Goal: Task Accomplishment & Management: Manage account settings

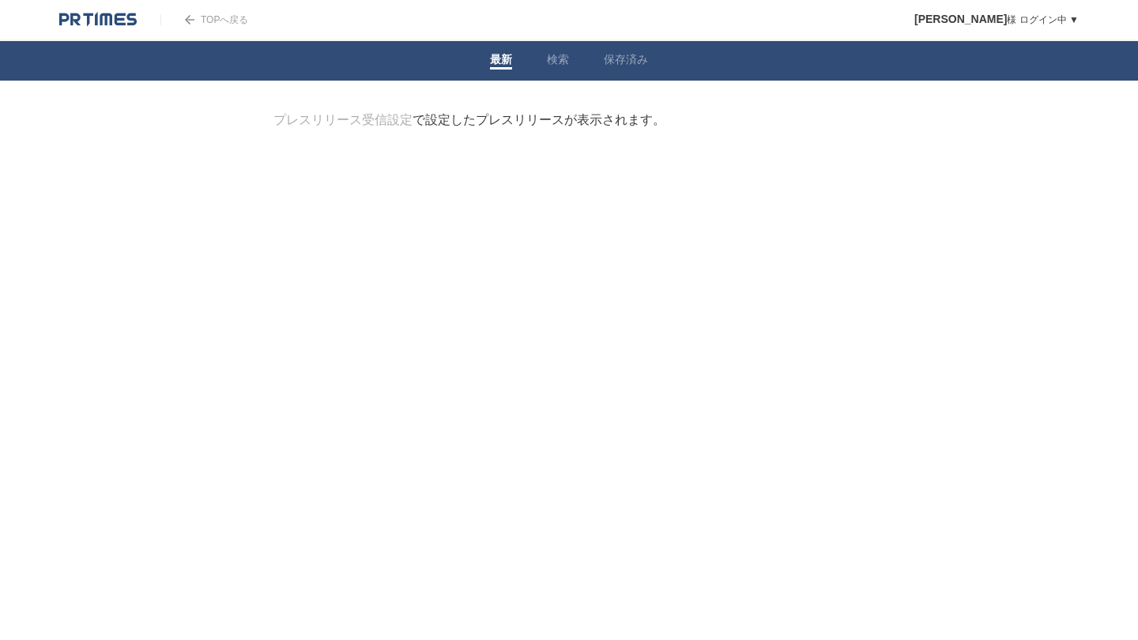
click at [386, 121] on link "プレスリリース受信設定" at bounding box center [342, 119] width 139 height 13
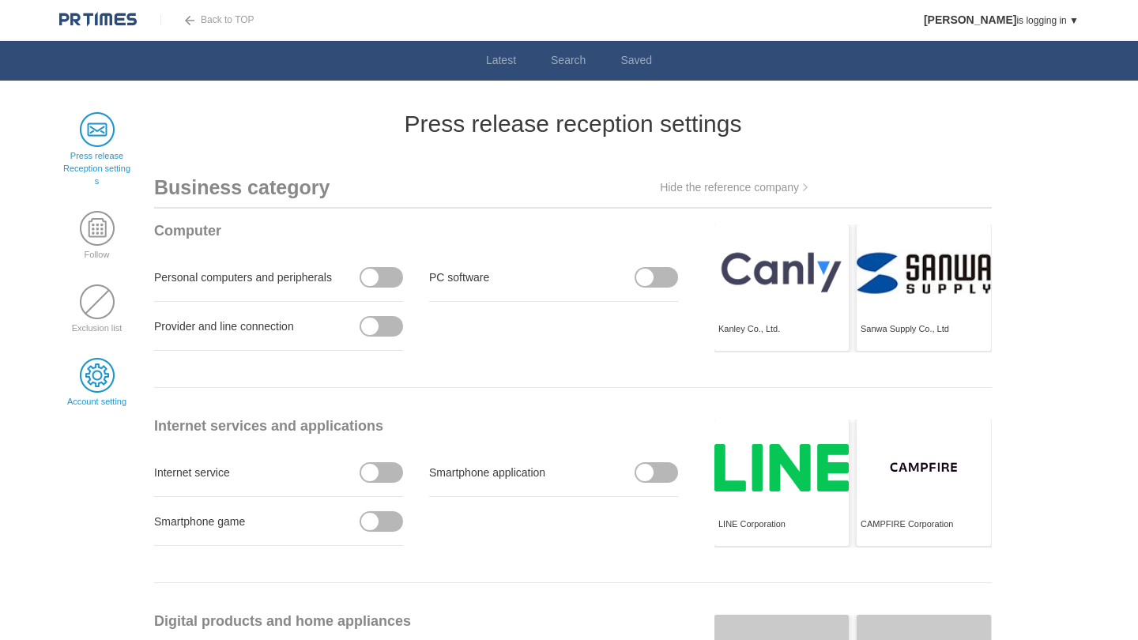
click at [96, 364] on span at bounding box center [97, 375] width 35 height 35
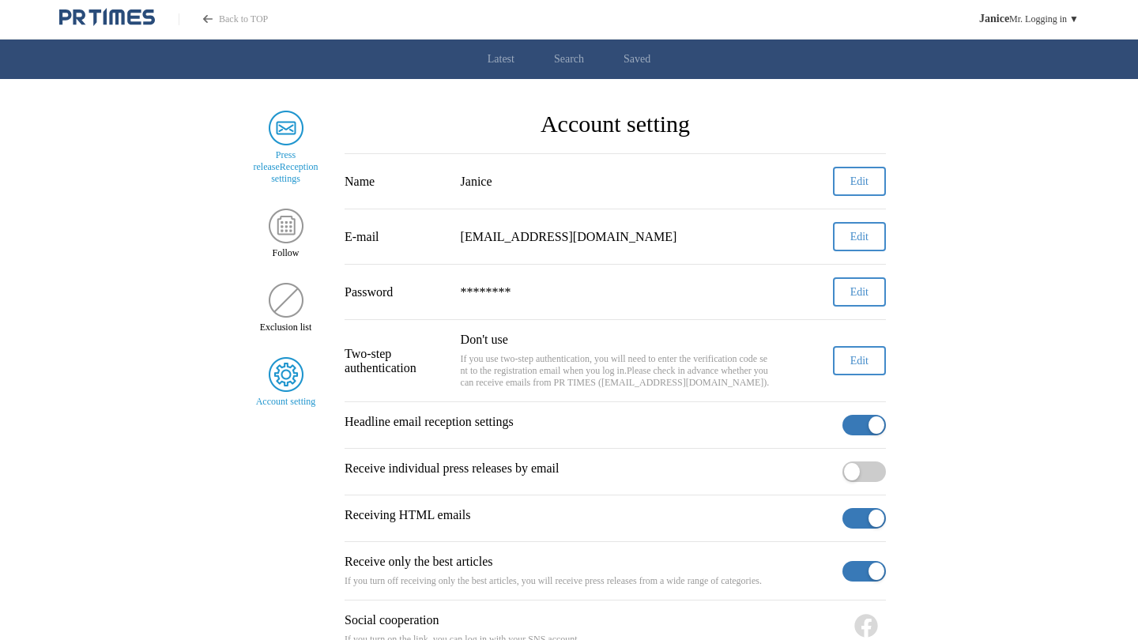
click at [303, 135] on div "Press release Reception settings" at bounding box center [285, 148] width 67 height 74
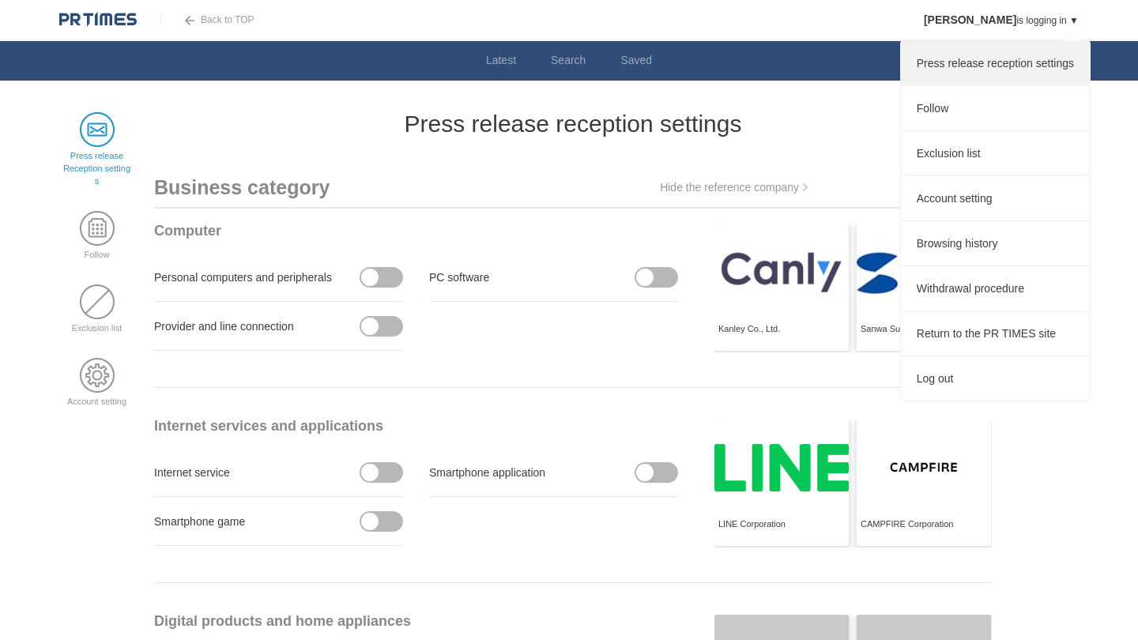
click at [973, 60] on link "Press release reception settings" at bounding box center [995, 63] width 189 height 44
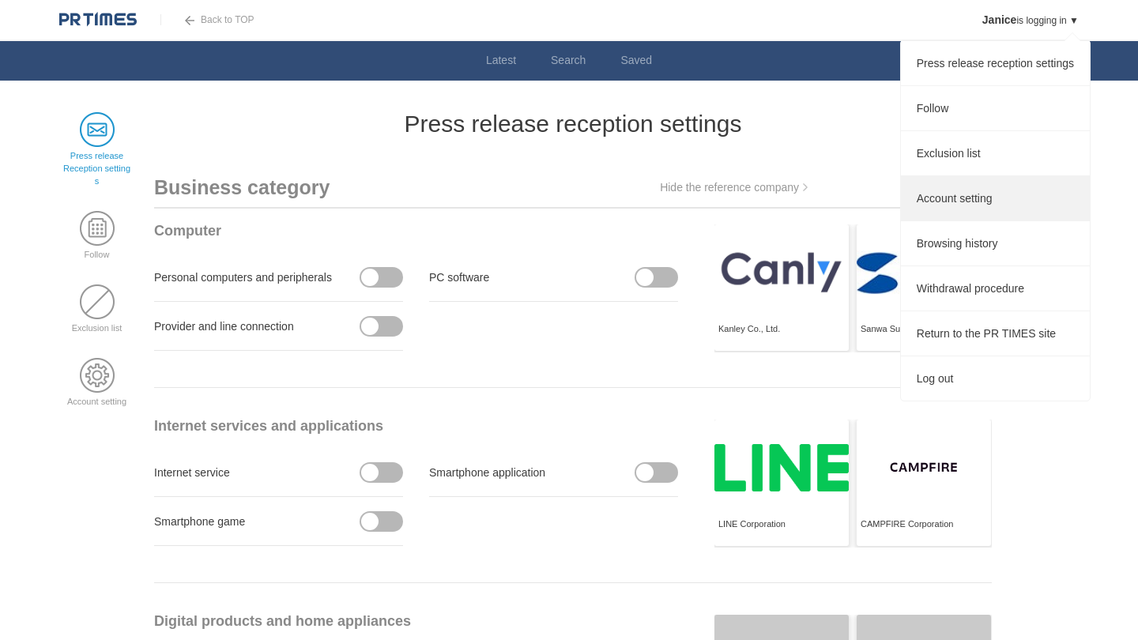
click at [927, 199] on link "Account setting" at bounding box center [995, 198] width 189 height 44
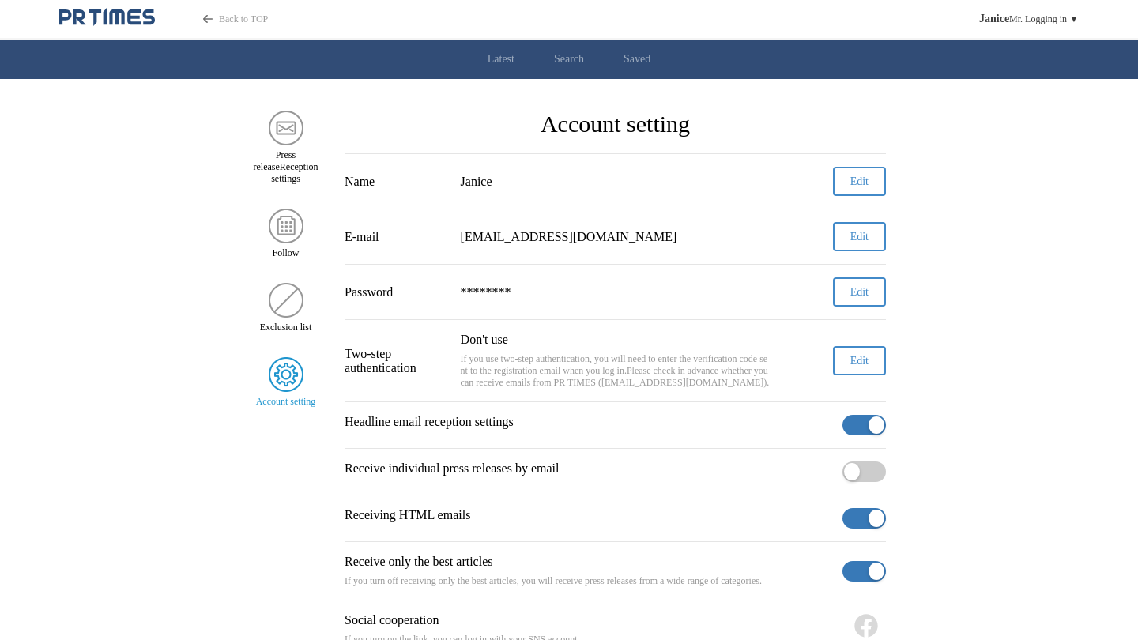
click at [286, 391] on img "Side menu" at bounding box center [286, 374] width 35 height 35
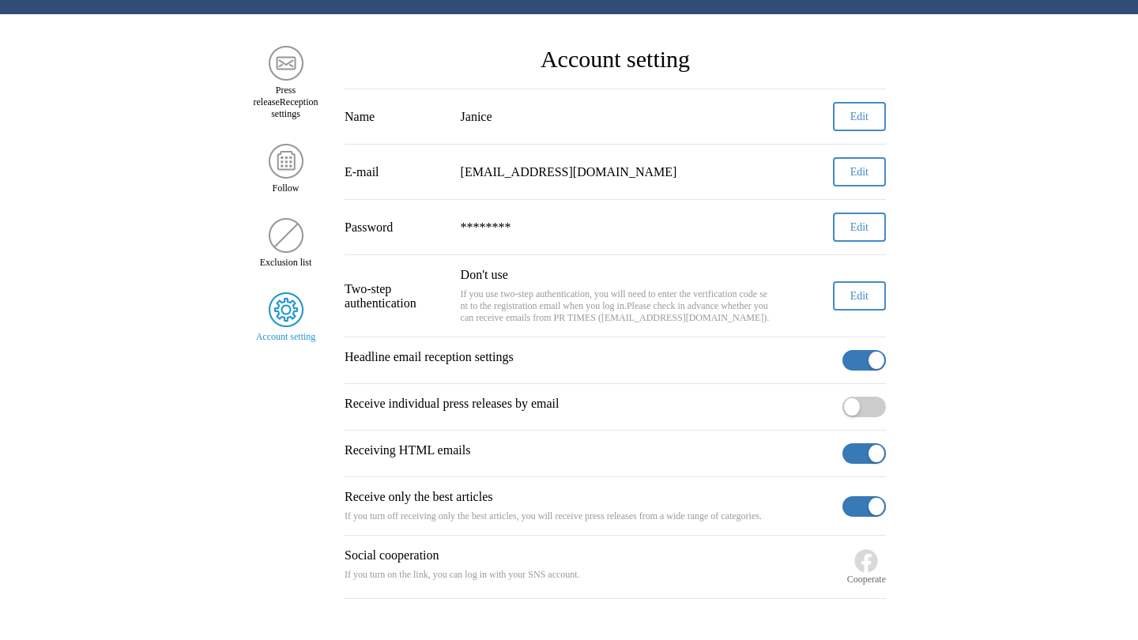
scroll to position [66, 0]
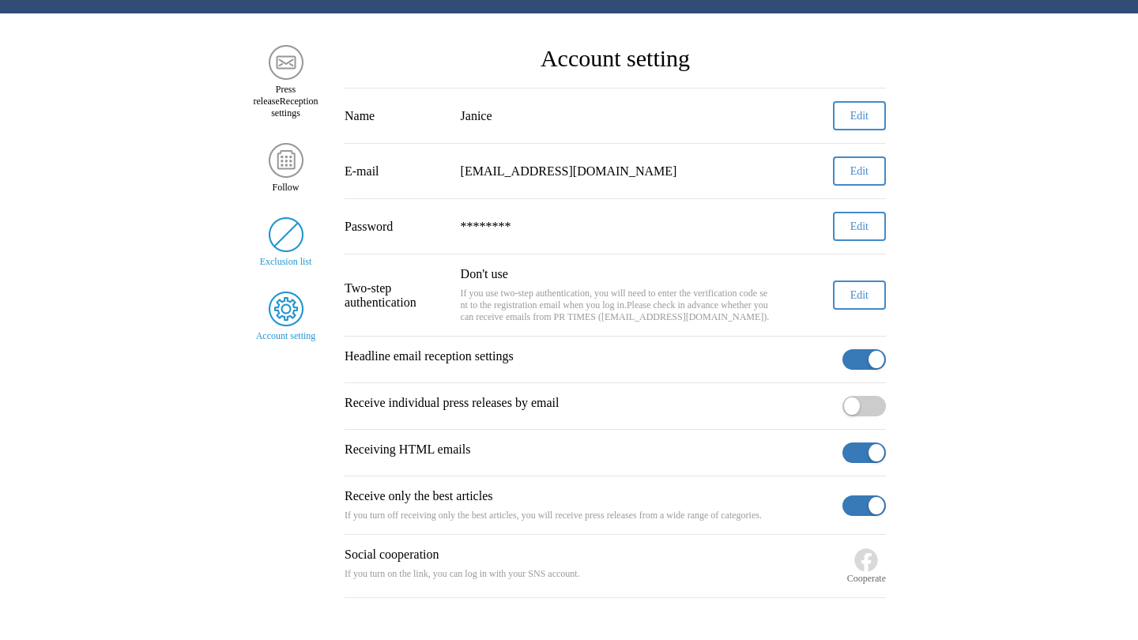
click at [300, 252] on img "Side menu" at bounding box center [286, 234] width 35 height 35
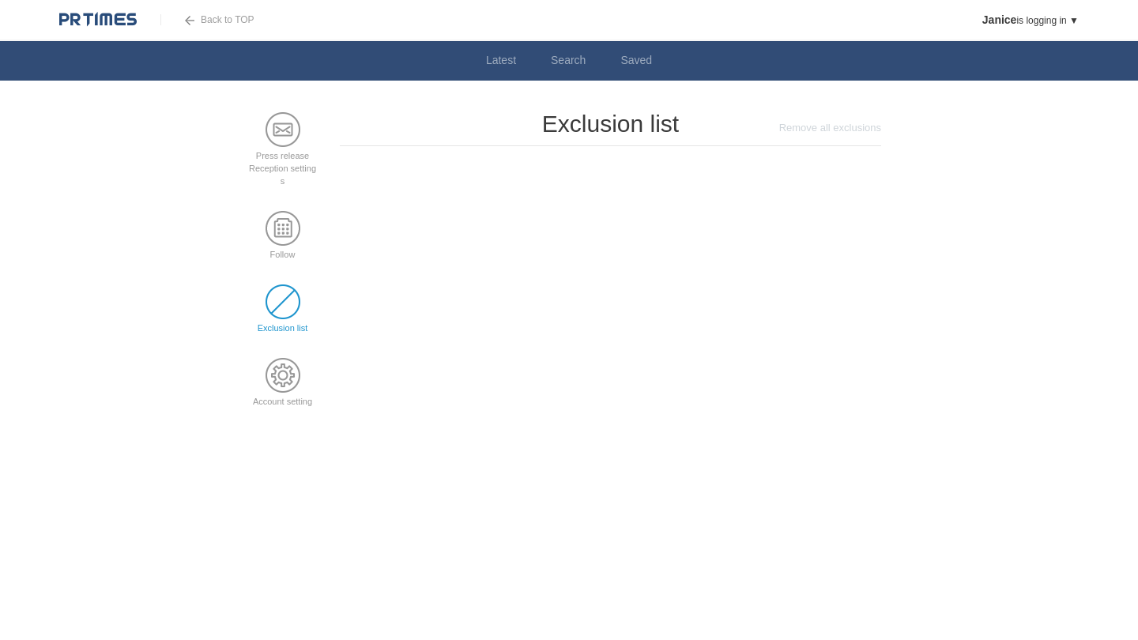
click at [226, 21] on link "Back to TOP" at bounding box center [207, 19] width 94 height 11
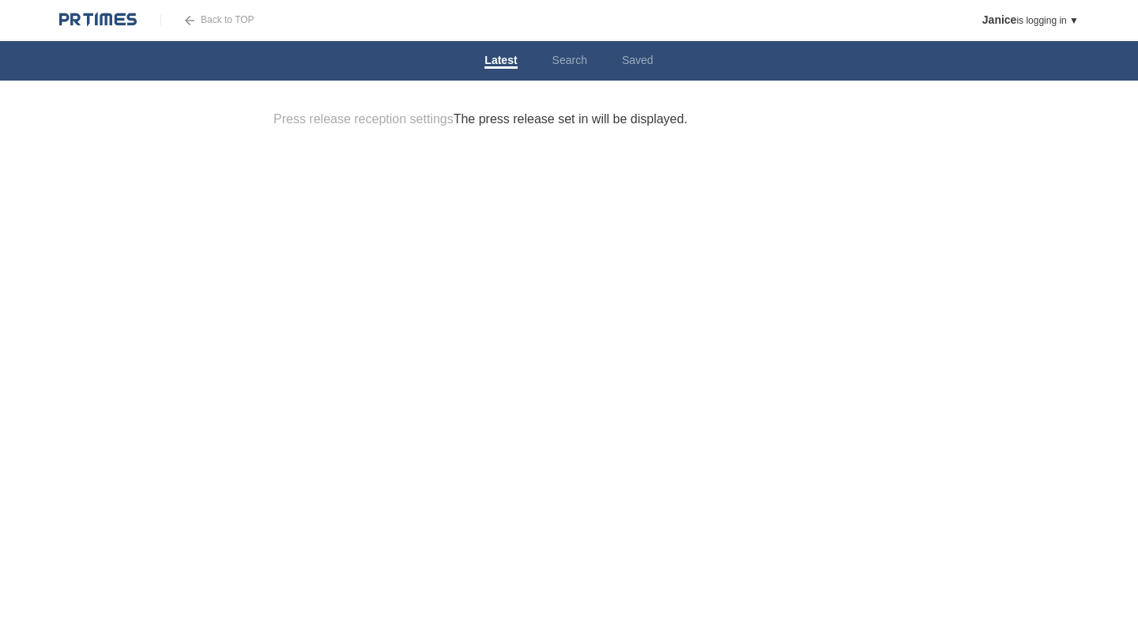
click at [365, 122] on link "Press release reception settings" at bounding box center [363, 118] width 180 height 13
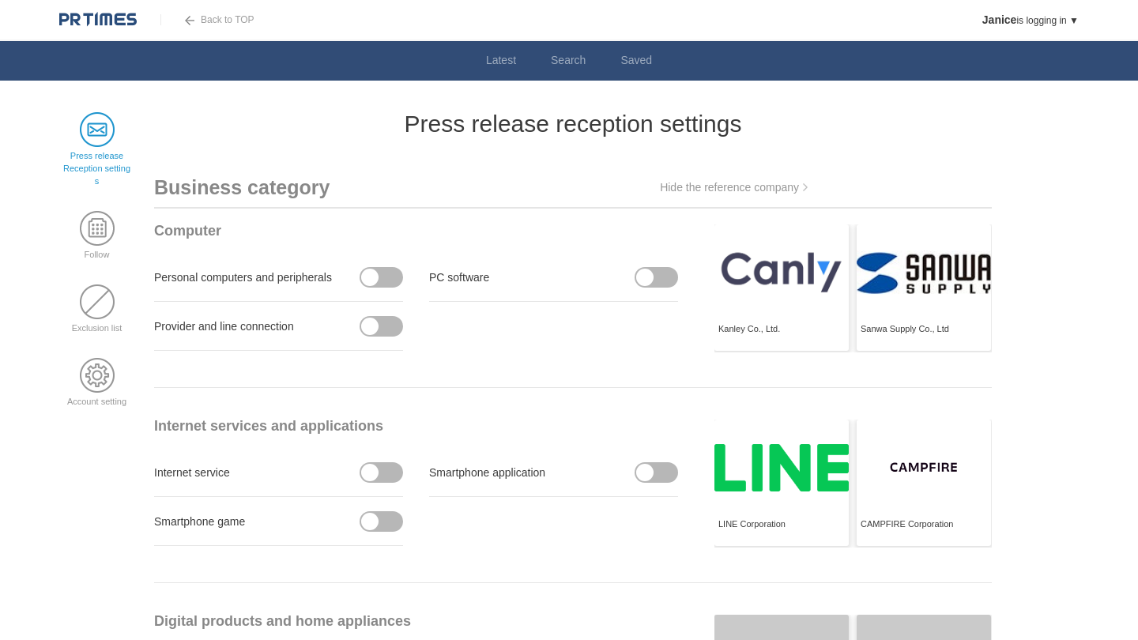
click at [393, 277] on span at bounding box center [386, 277] width 33 height 21
click at [0, 0] on input "checkbox" at bounding box center [0, 0] width 0 height 0
click at [369, 277] on span at bounding box center [375, 277] width 33 height 21
click at [0, 0] on input "受信しない" at bounding box center [0, 0] width 0 height 0
click at [110, 239] on span at bounding box center [97, 228] width 35 height 35
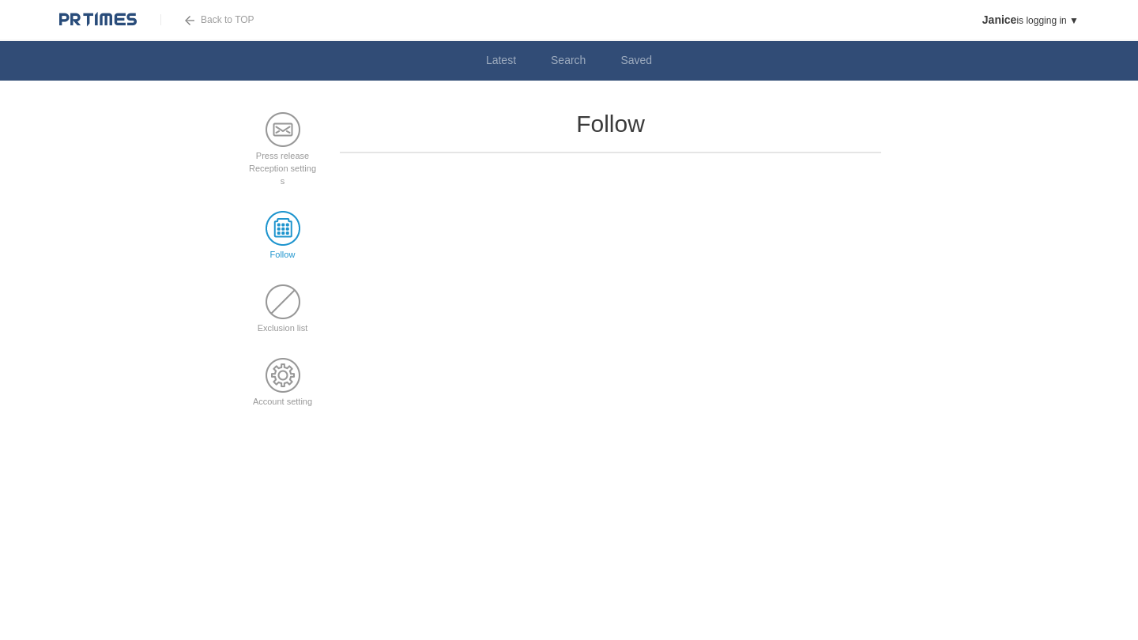
click at [287, 324] on li "Exclusion list" at bounding box center [282, 309] width 67 height 50
click at [282, 319] on span at bounding box center [282, 301] width 35 height 35
click at [282, 390] on span at bounding box center [282, 375] width 35 height 35
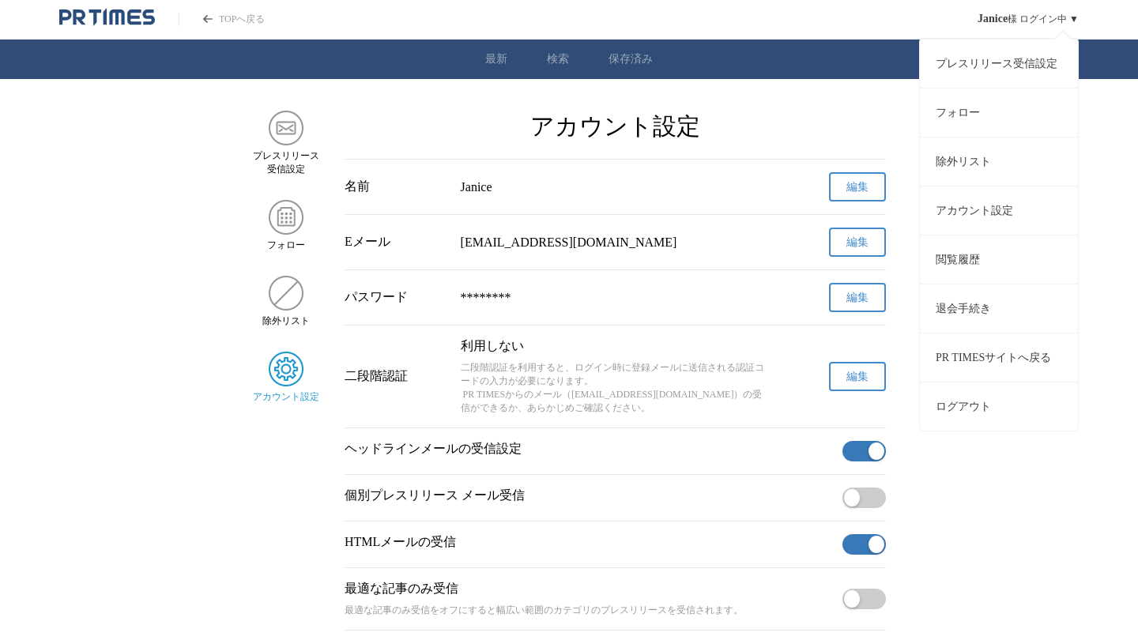
click at [963, 306] on link "退会手続き" at bounding box center [999, 308] width 158 height 49
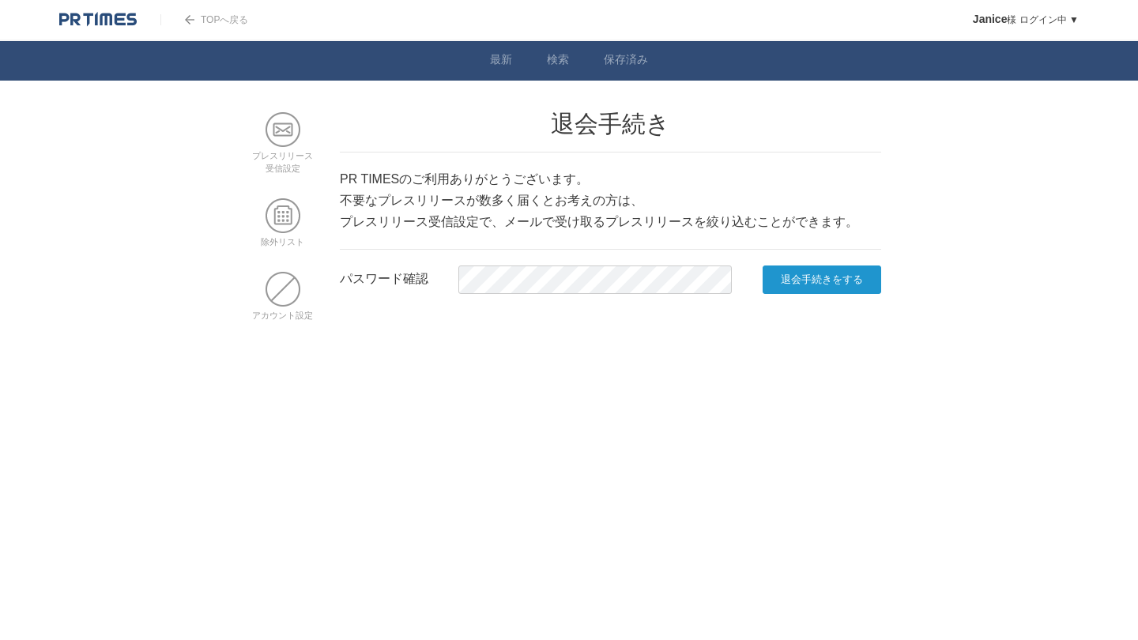
click at [862, 282] on input "退会手続きをする" at bounding box center [821, 279] width 119 height 28
